Goal: Task Accomplishment & Management: Use online tool/utility

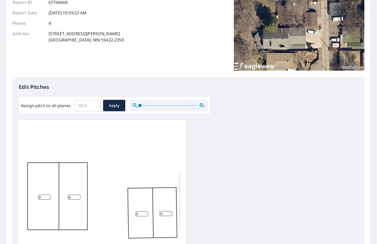
scroll to position [5, 0]
click at [75, 194] on input "0" at bounding box center [74, 196] width 13 height 5
type input "5"
click at [41, 194] on input "0" at bounding box center [44, 196] width 13 height 5
type input "5"
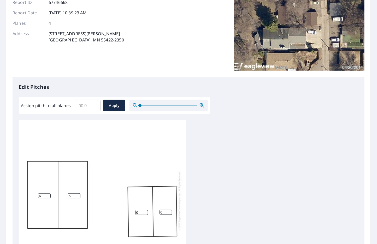
type input "6"
click at [73, 194] on input "5" at bounding box center [74, 196] width 13 height 5
type input "6"
click at [142, 210] on input "0" at bounding box center [142, 212] width 13 height 5
type input "6"
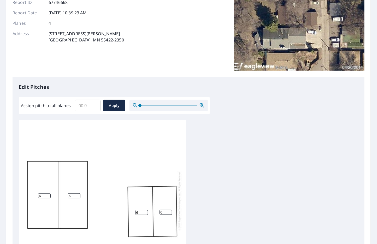
click at [166, 210] on input "0" at bounding box center [166, 212] width 13 height 5
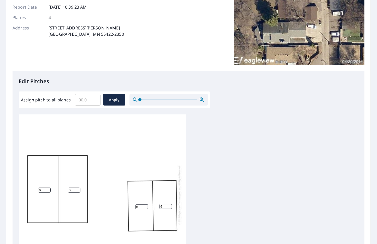
scroll to position [169, 0]
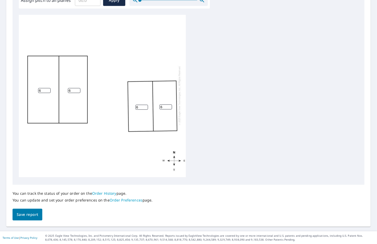
type input "6"
click at [32, 216] on span "Save report" at bounding box center [27, 215] width 21 height 7
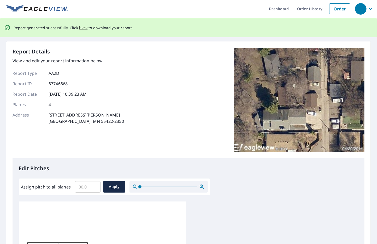
scroll to position [0, 0]
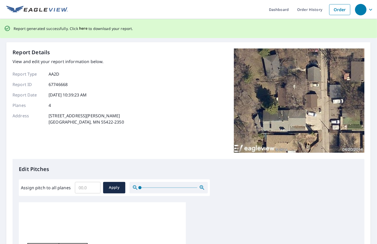
click at [83, 28] on span "here" at bounding box center [83, 28] width 9 height 7
